Goal: Communication & Community: Participate in discussion

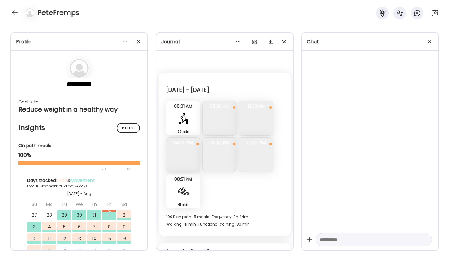
click at [20, 16] on div "PeteFremps" at bounding box center [224, 11] width 449 height 22
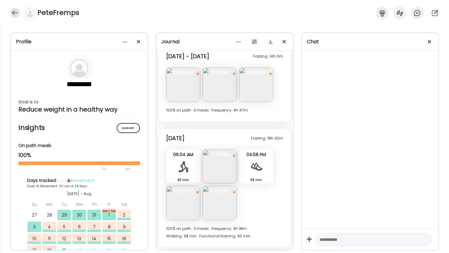
click at [15, 13] on div at bounding box center [15, 13] width 10 height 10
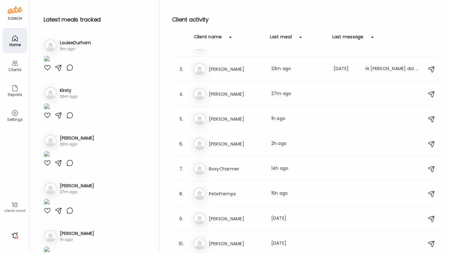
click at [50, 64] on img at bounding box center [47, 59] width 6 height 8
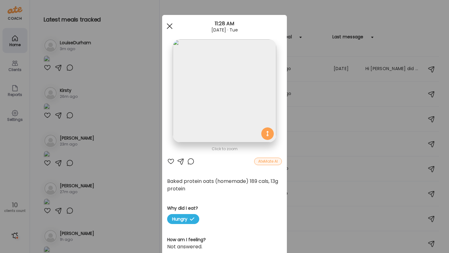
click at [171, 28] on span at bounding box center [170, 26] width 6 height 6
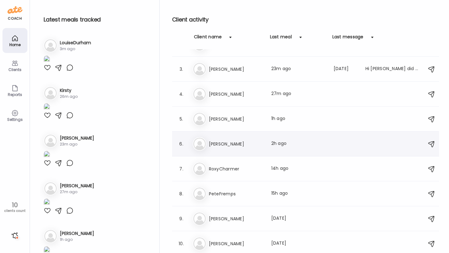
scroll to position [0, 0]
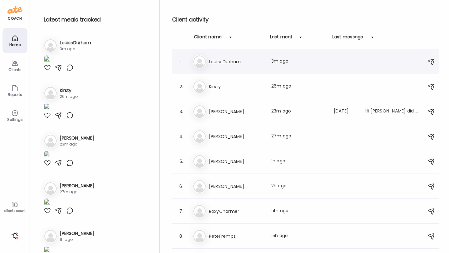
click at [223, 68] on div "Lo LouiseDurham Last meal: 3m ago" at bounding box center [306, 62] width 227 height 14
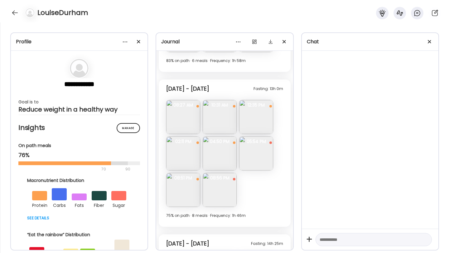
scroll to position [2845, 0]
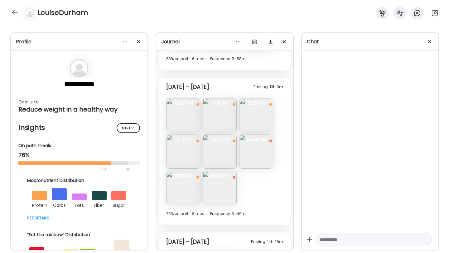
click at [244, 164] on img at bounding box center [256, 152] width 34 height 34
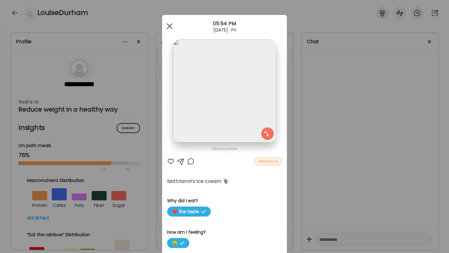
click at [169, 24] on div at bounding box center [169, 26] width 12 height 12
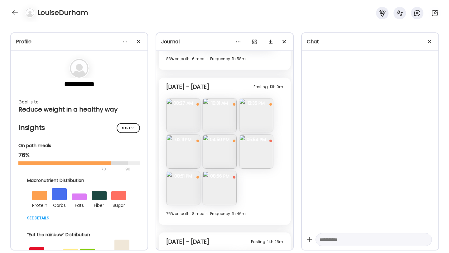
click at [179, 185] on img at bounding box center [183, 188] width 34 height 34
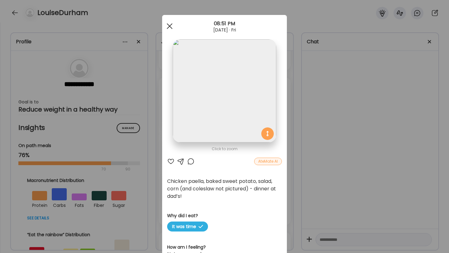
click at [167, 25] on div at bounding box center [169, 26] width 12 height 12
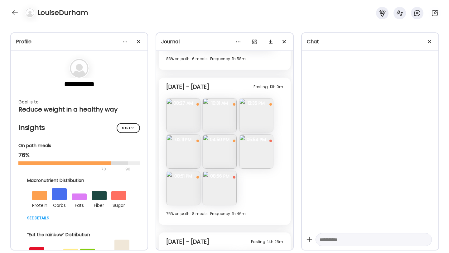
scroll to position [2851, 0]
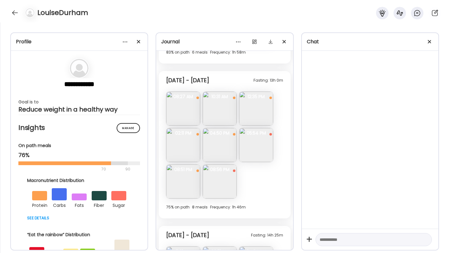
click at [192, 143] on img at bounding box center [183, 145] width 34 height 34
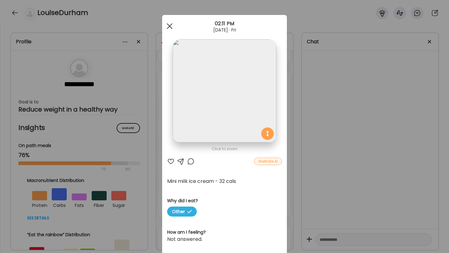
click at [170, 28] on div at bounding box center [169, 26] width 12 height 12
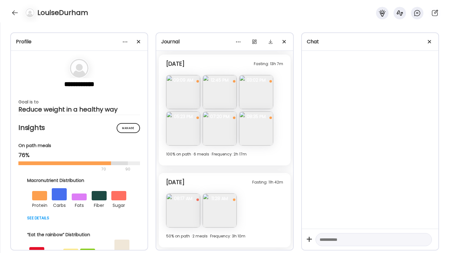
scroll to position [3284, 0]
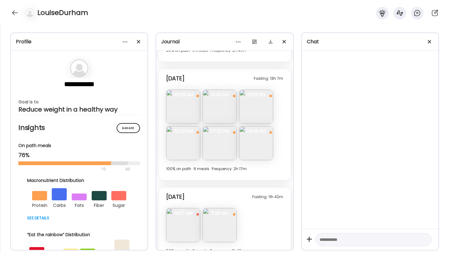
click at [183, 223] on img at bounding box center [183, 225] width 34 height 34
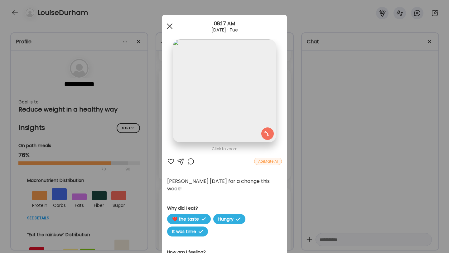
click at [170, 26] on span at bounding box center [170, 26] width 6 height 6
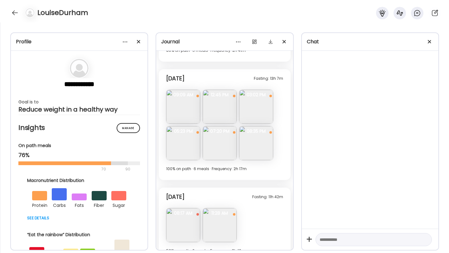
click at [186, 214] on span "08:17 AM" at bounding box center [183, 213] width 34 height 6
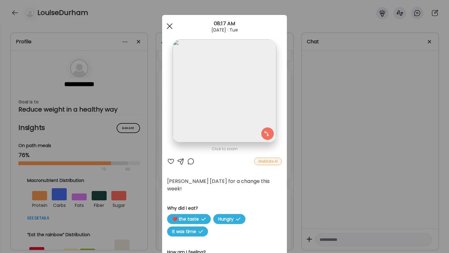
click at [170, 26] on div at bounding box center [169, 26] width 12 height 12
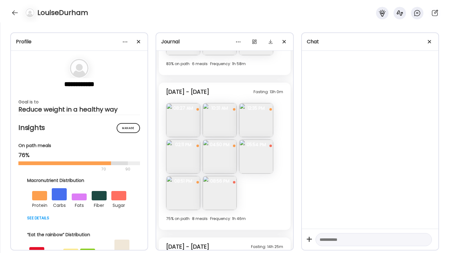
scroll to position [2996, 0]
